Goal: Navigation & Orientation: Find specific page/section

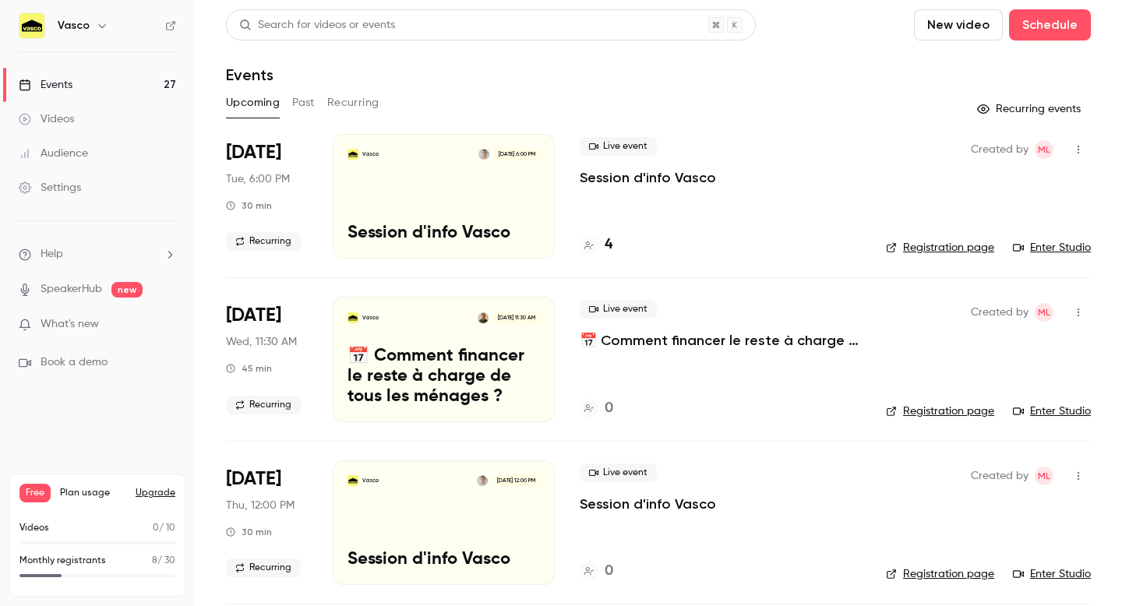
click at [609, 242] on h4 "4" at bounding box center [608, 244] width 8 height 21
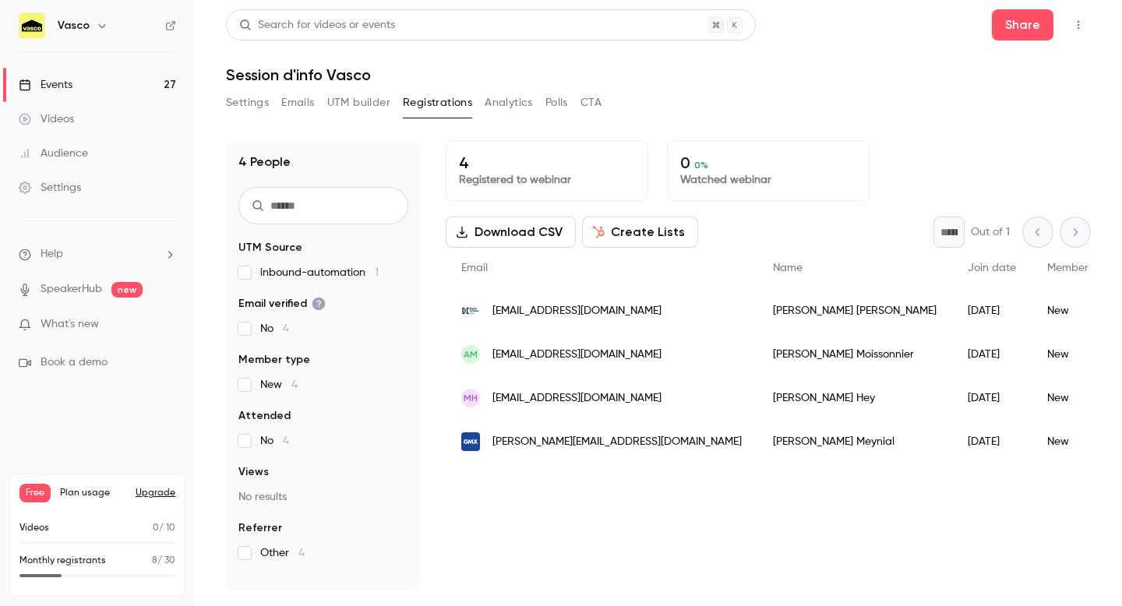
click at [83, 83] on link "Events 27" at bounding box center [97, 85] width 195 height 34
